Goal: Task Accomplishment & Management: Manage account settings

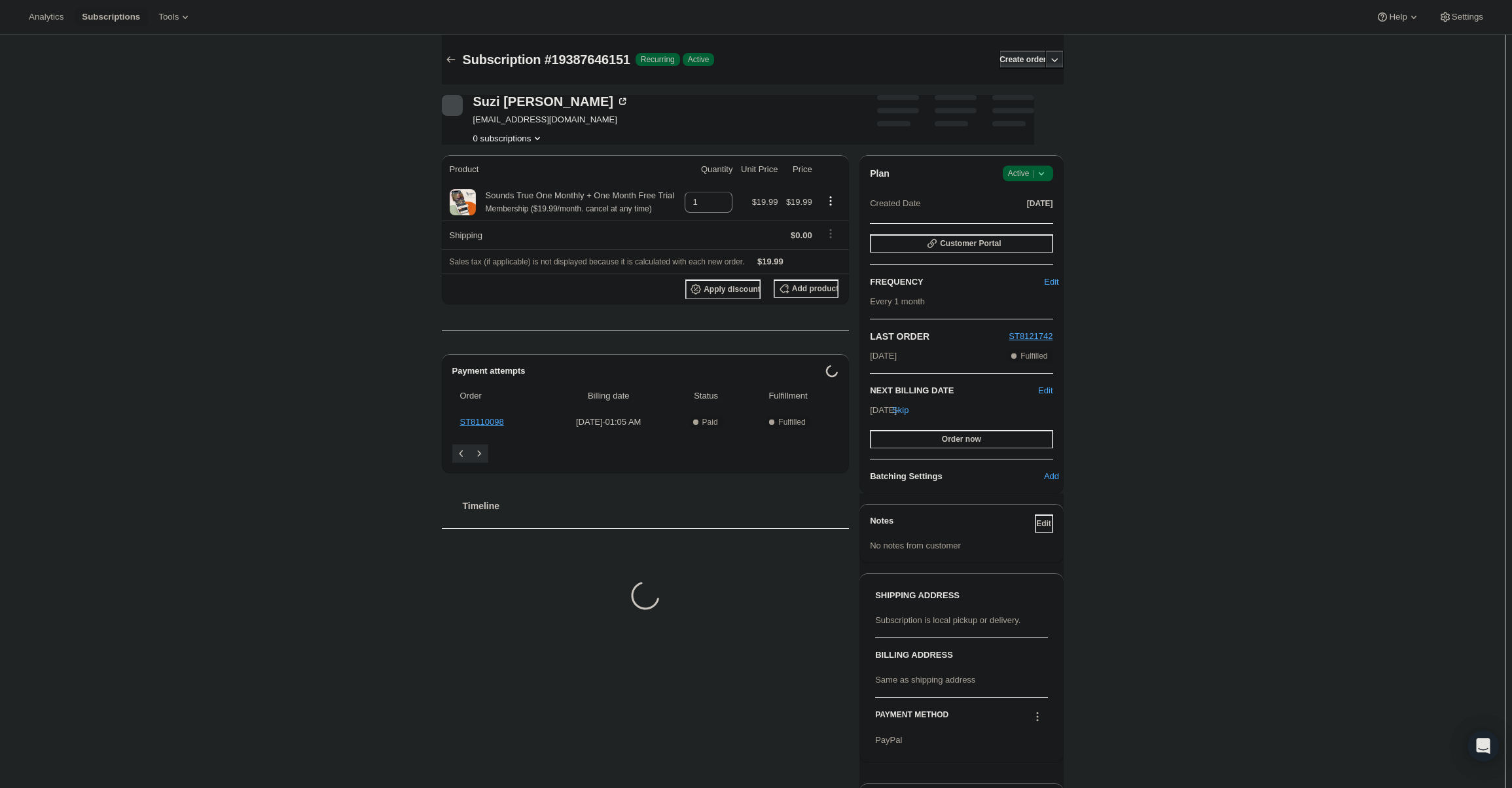
click at [1027, 159] on div "Plan Success Active | Created Date Jul 28, 2025 Customer Portal FREQUENCY Edit …" at bounding box center [961, 324] width 203 height 338
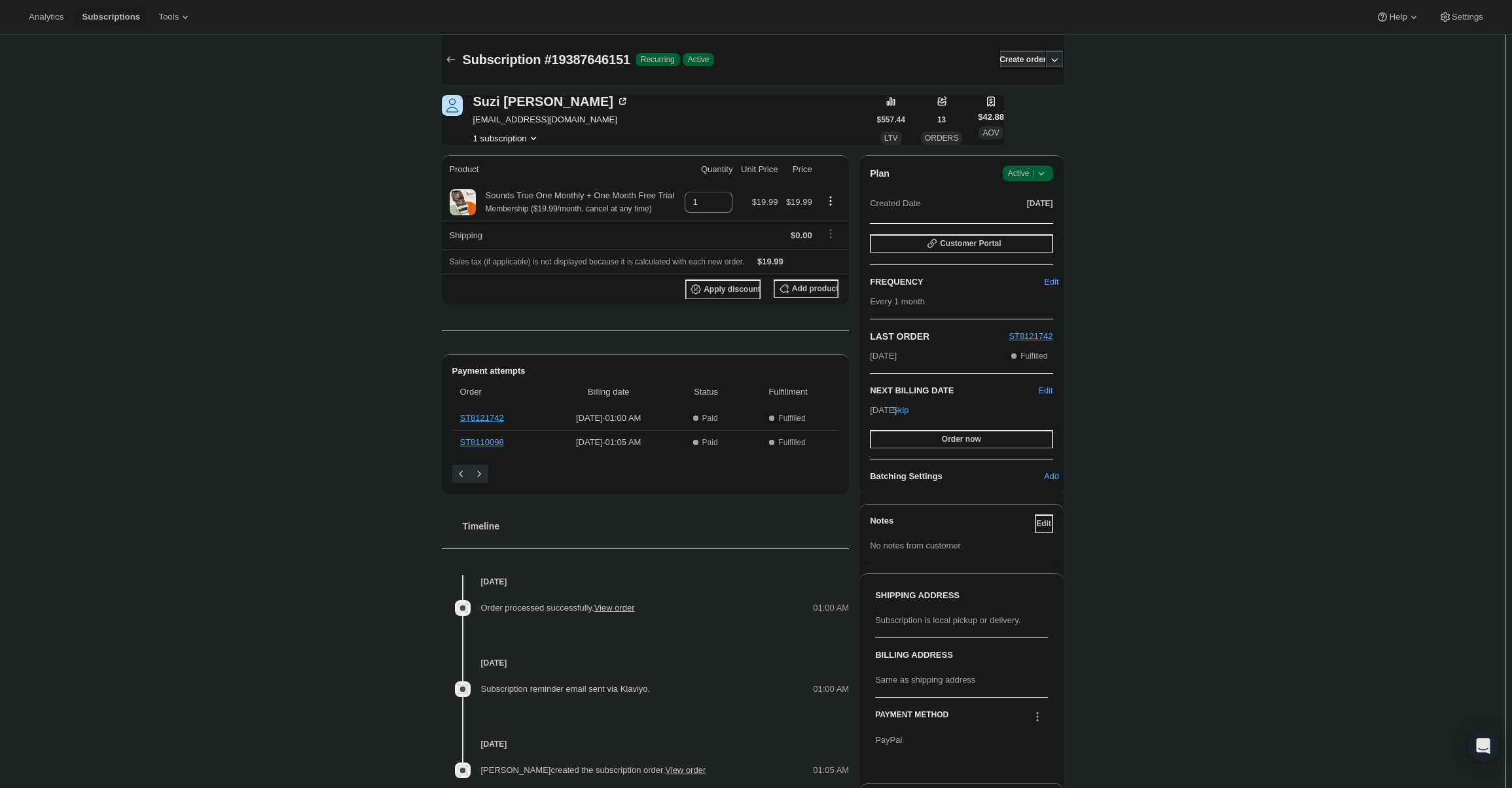
click at [1029, 166] on span "Success Active |" at bounding box center [1028, 174] width 50 height 16
click at [1024, 224] on span "Cancel subscription" at bounding box center [1032, 221] width 74 height 10
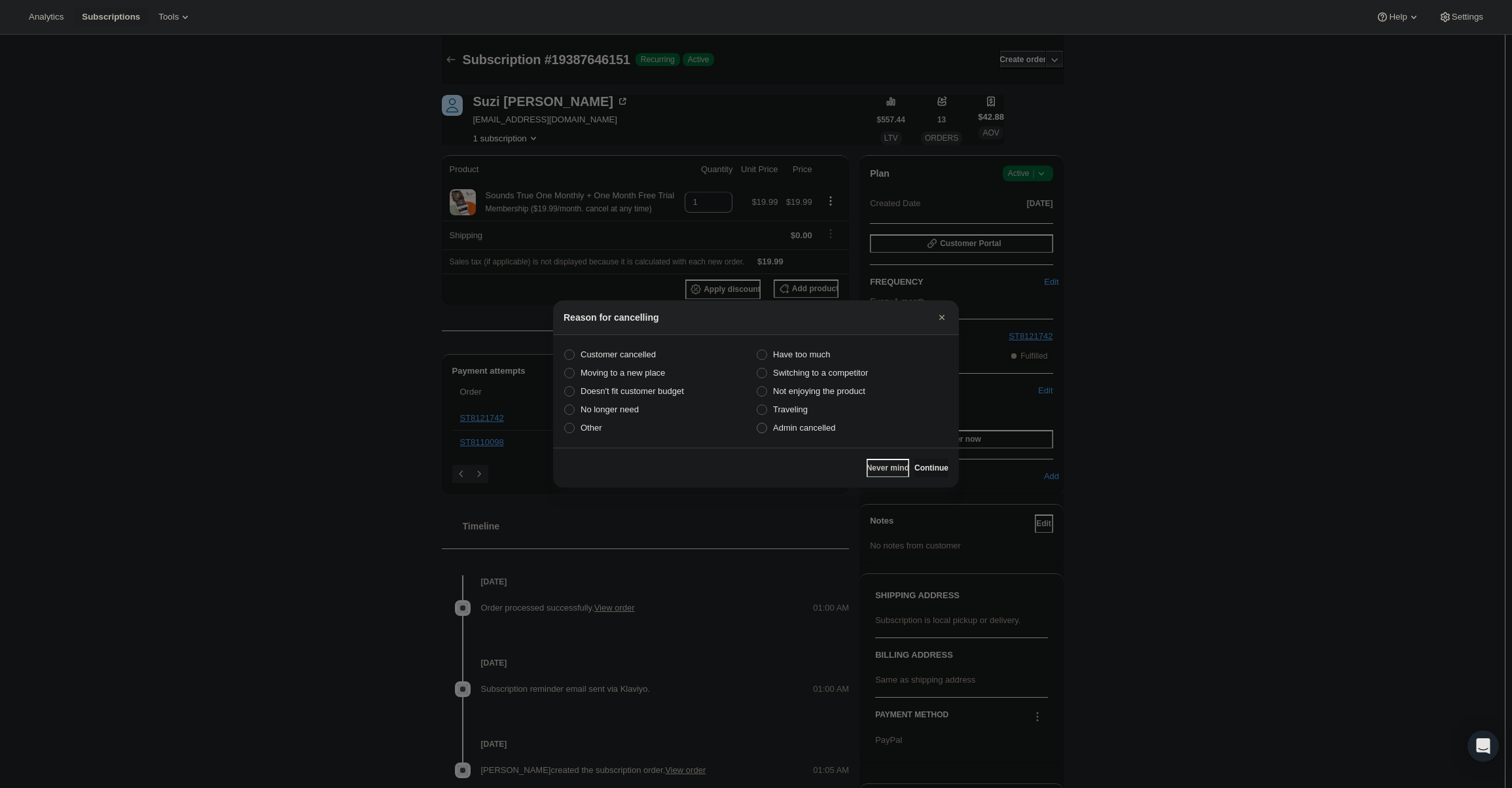
click at [851, 435] on label "Admin cancelled" at bounding box center [851, 428] width 192 height 18
click at [757, 423] on input "Admin cancelled" at bounding box center [756, 423] width 1 height 1
radio input "true"
drag, startPoint x: 942, startPoint y: 464, endPoint x: 934, endPoint y: 461, distance: 8.5
click at [941, 464] on button "Continue" at bounding box center [931, 468] width 34 height 18
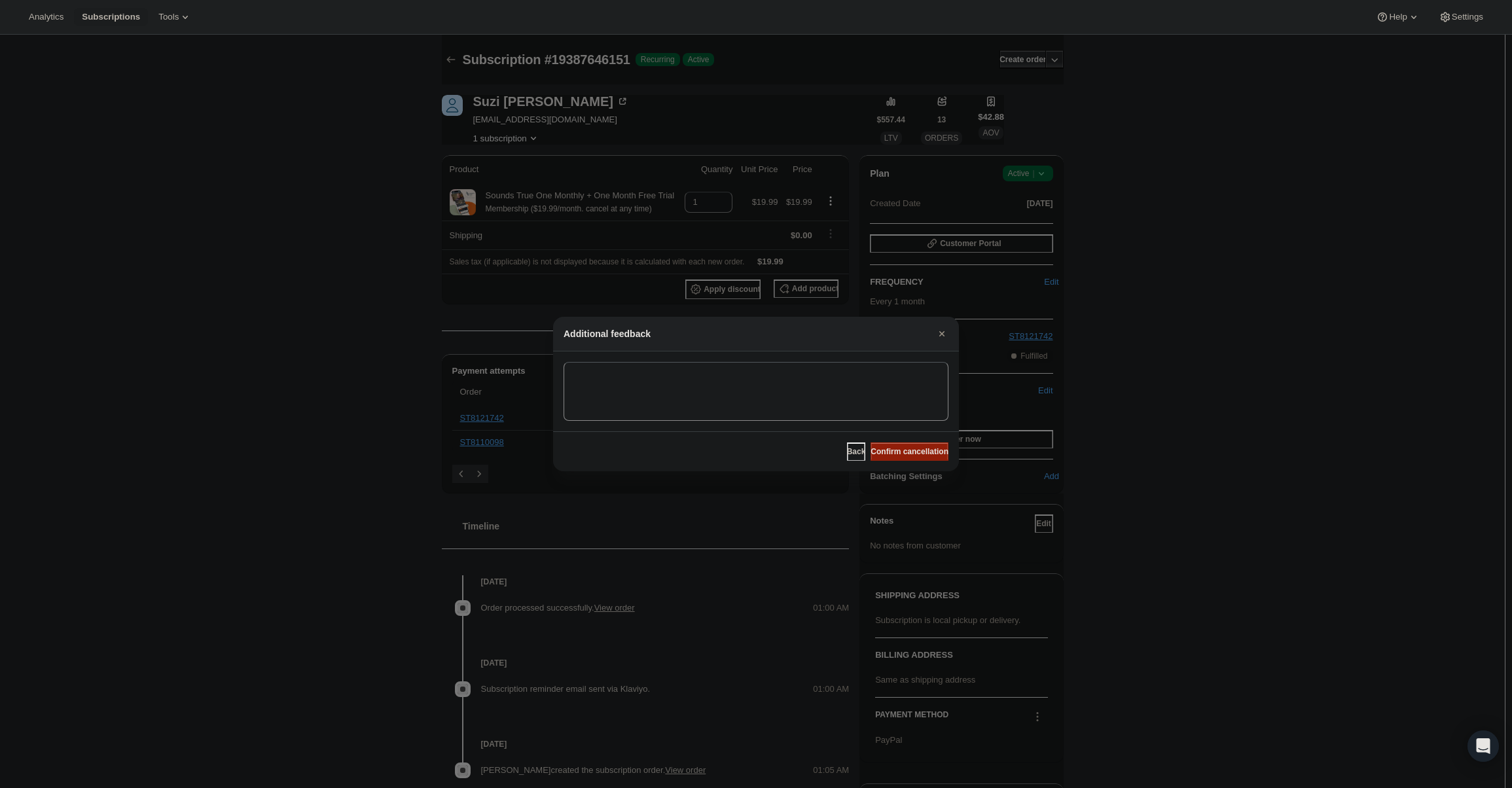
click at [920, 452] on span "Confirm cancellation" at bounding box center [910, 452] width 78 height 11
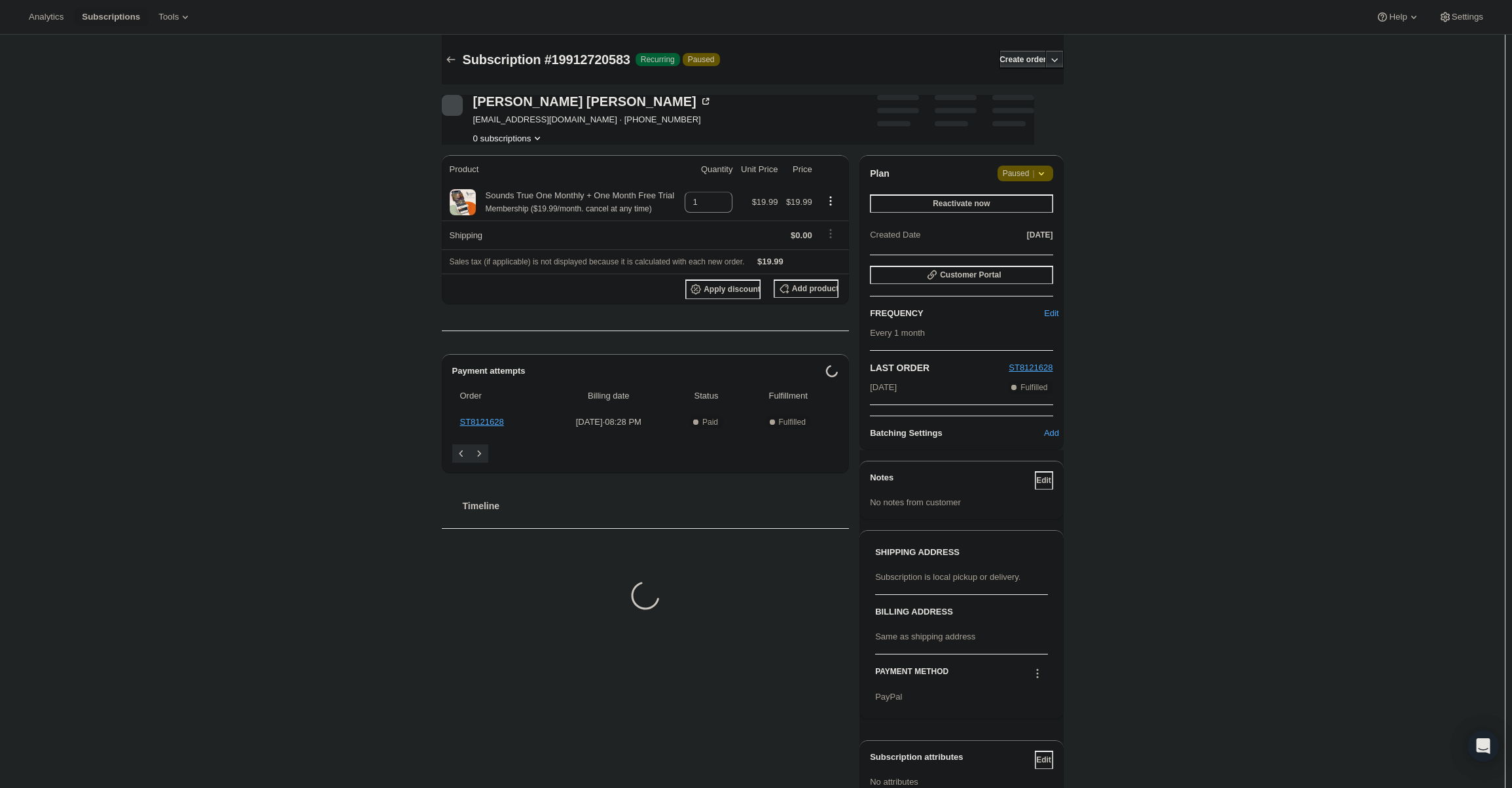
click at [1038, 179] on icon at bounding box center [1041, 174] width 13 height 13
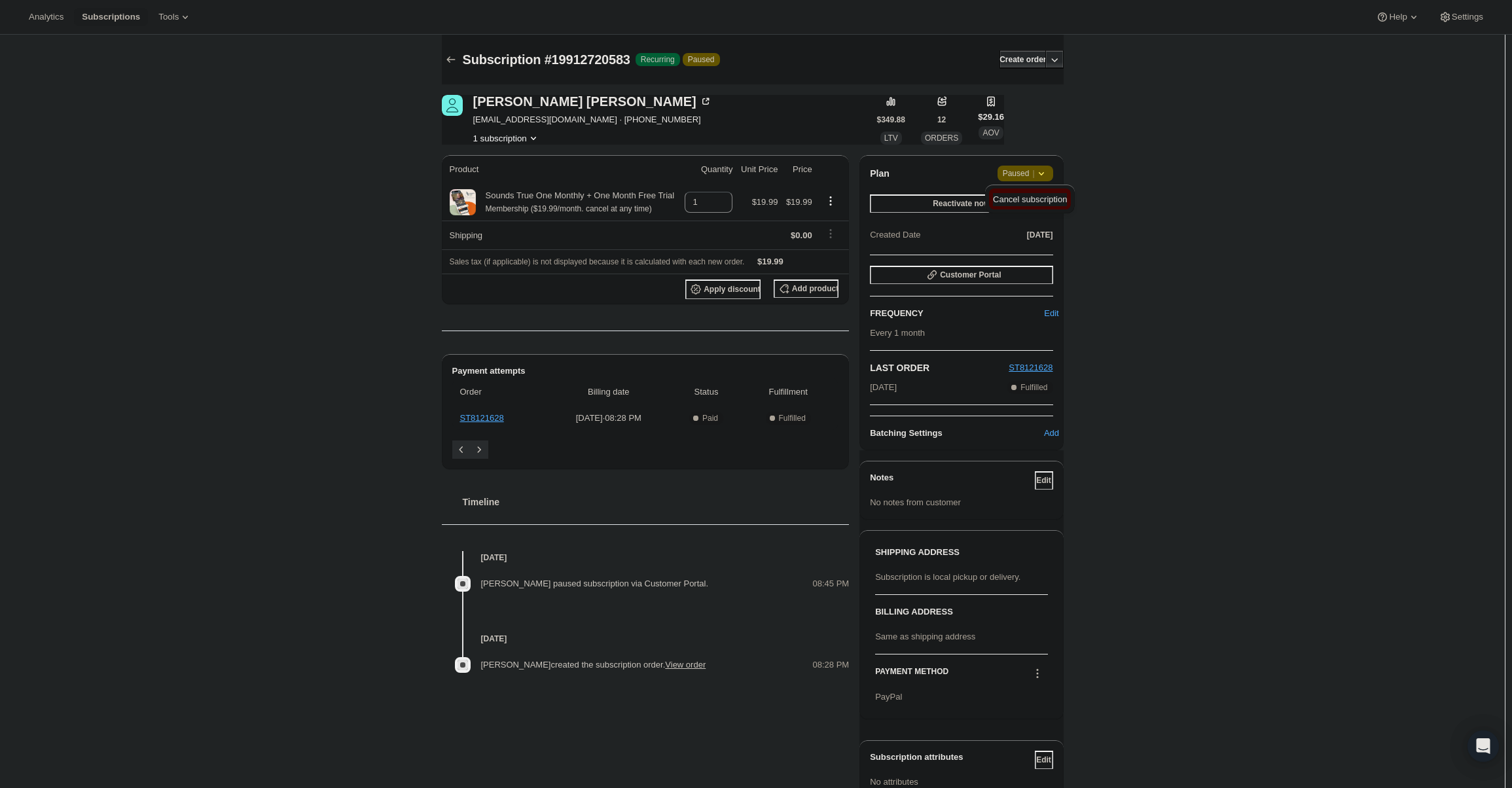
click at [1034, 201] on span "Cancel subscription" at bounding box center [1030, 199] width 74 height 10
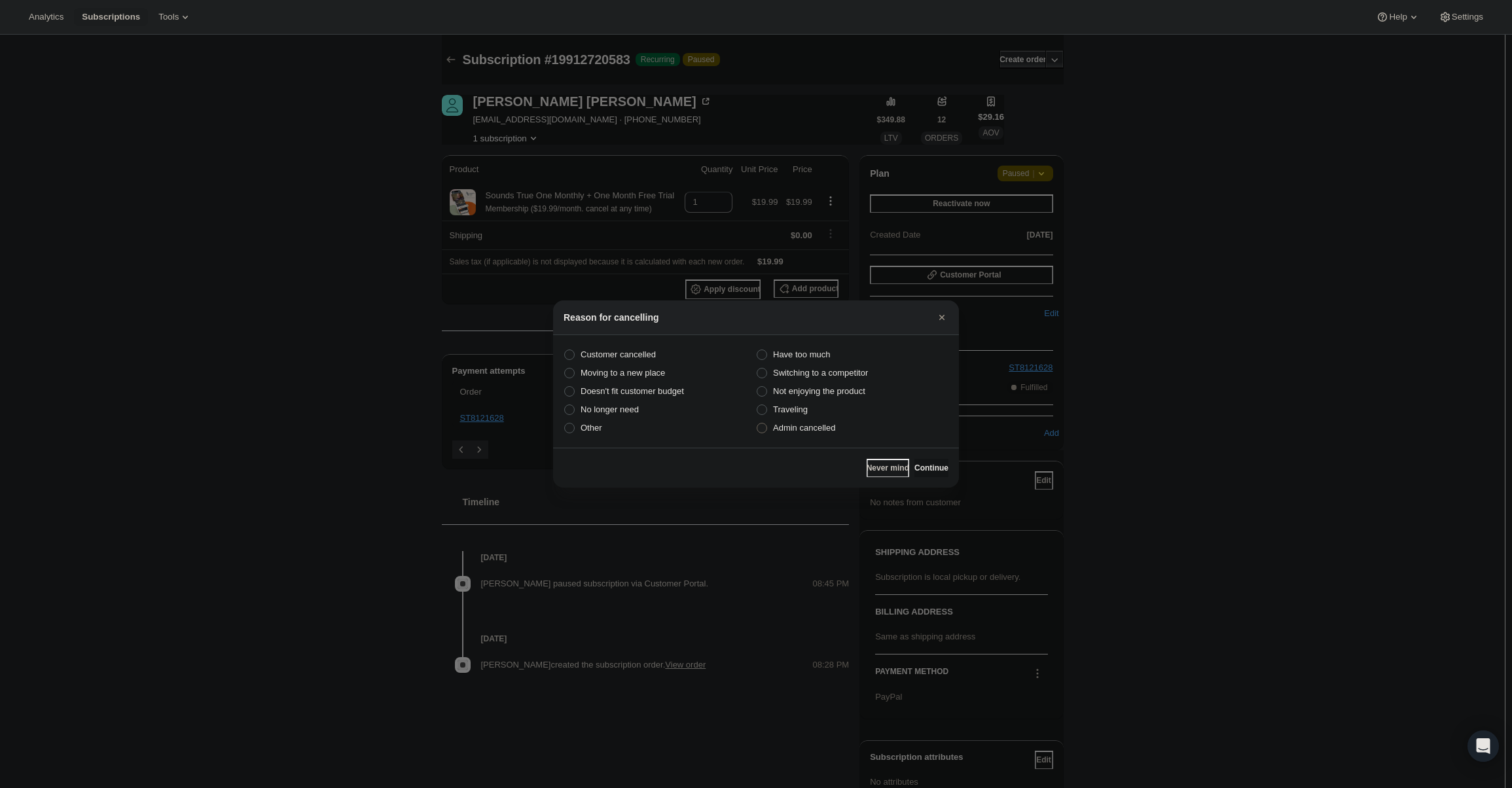
click at [838, 434] on label "Admin cancelled" at bounding box center [851, 428] width 192 height 18
click at [757, 423] on input "Admin cancelled" at bounding box center [756, 423] width 1 height 1
radio input "true"
click at [924, 463] on button "Continue" at bounding box center [931, 468] width 34 height 18
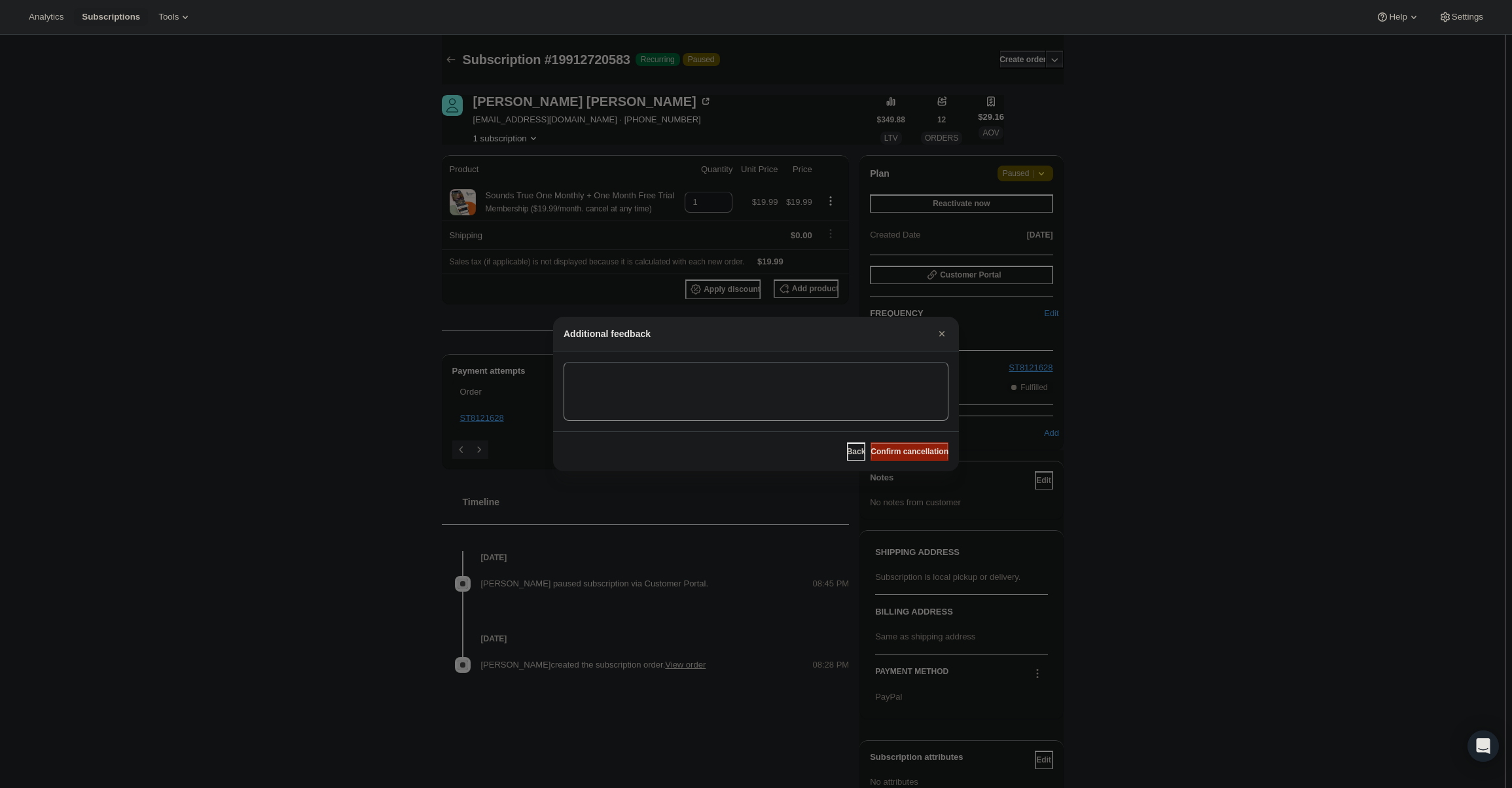
click at [922, 453] on span "Confirm cancellation" at bounding box center [910, 452] width 78 height 11
